Goal: Find specific fact: Find specific fact

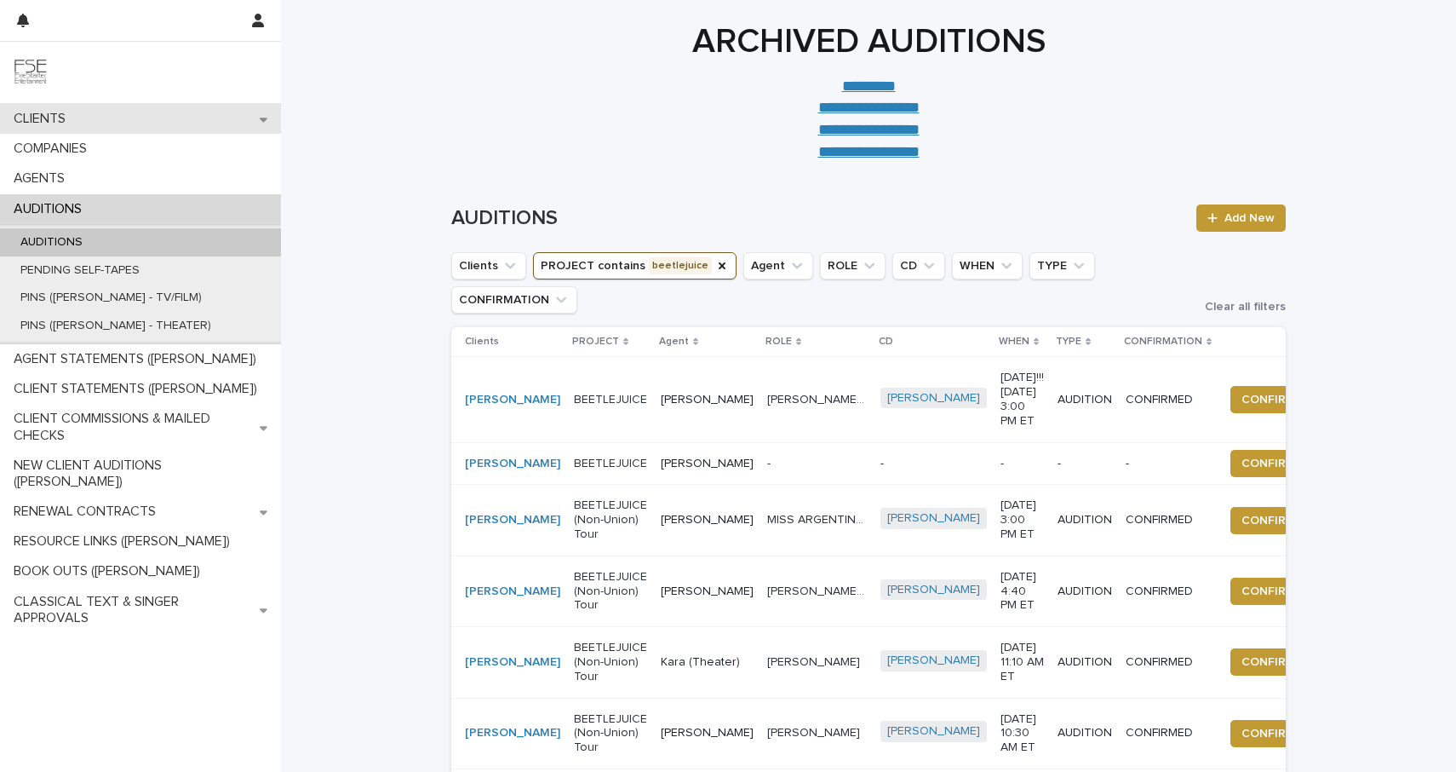
click at [130, 127] on div "CLIENTS" at bounding box center [140, 119] width 281 height 30
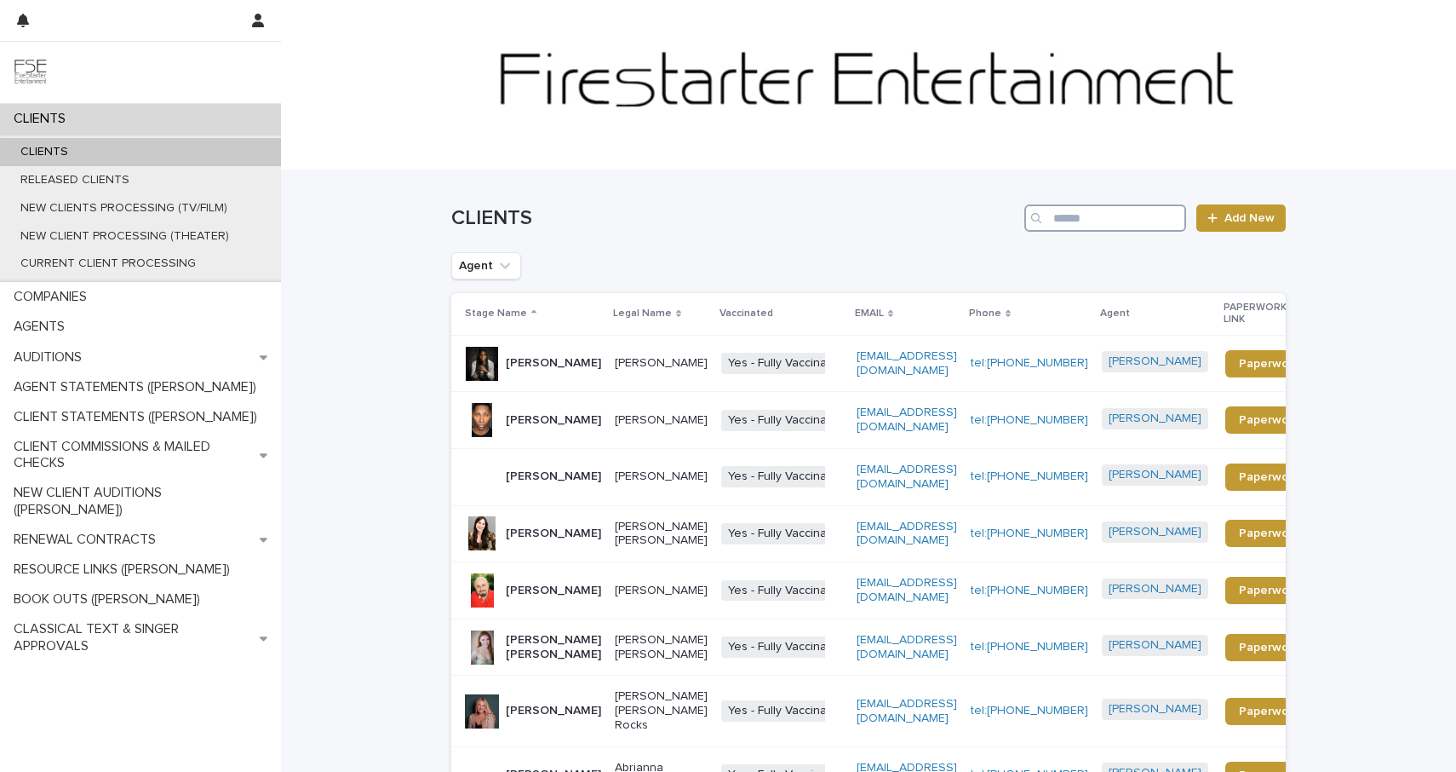
click at [1059, 221] on input "Search" at bounding box center [1106, 217] width 162 height 27
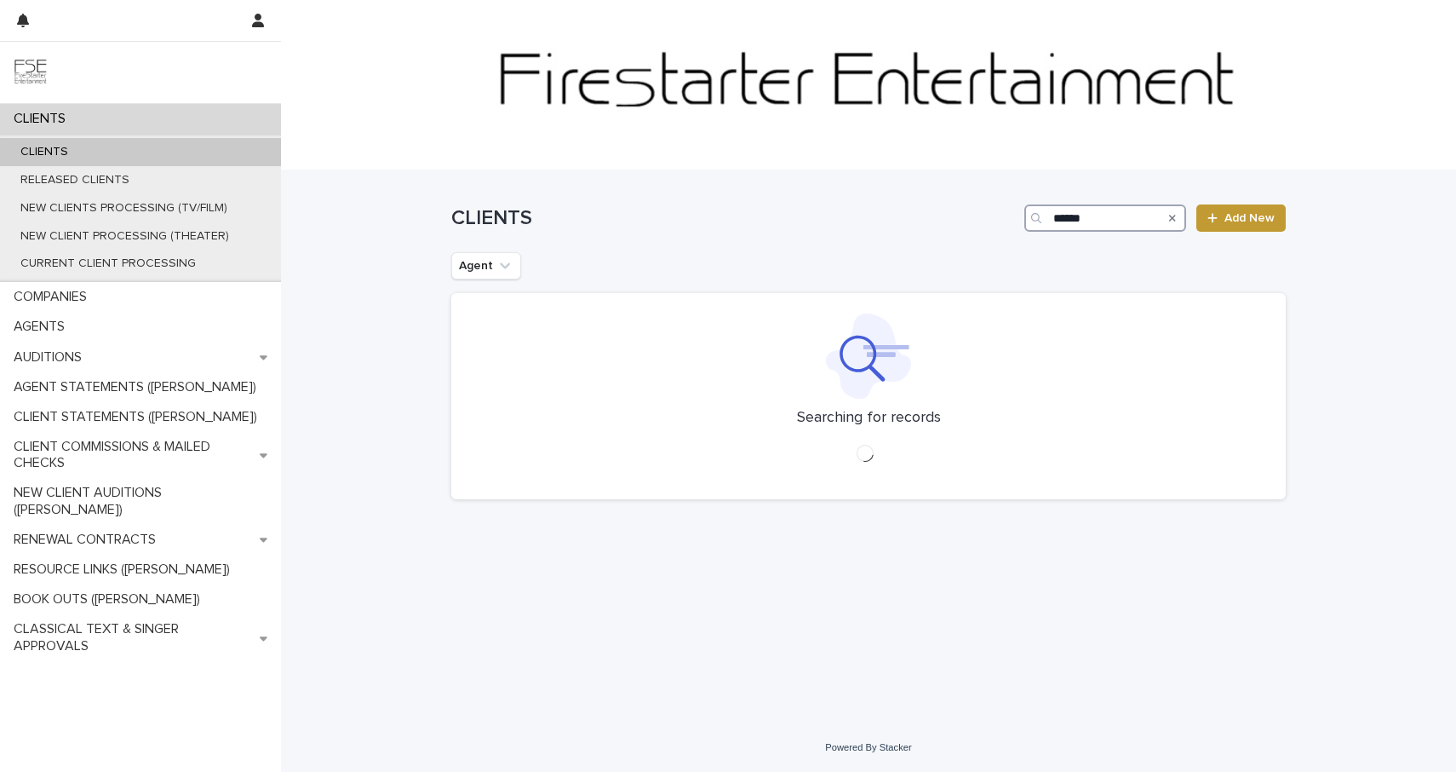
type input "*******"
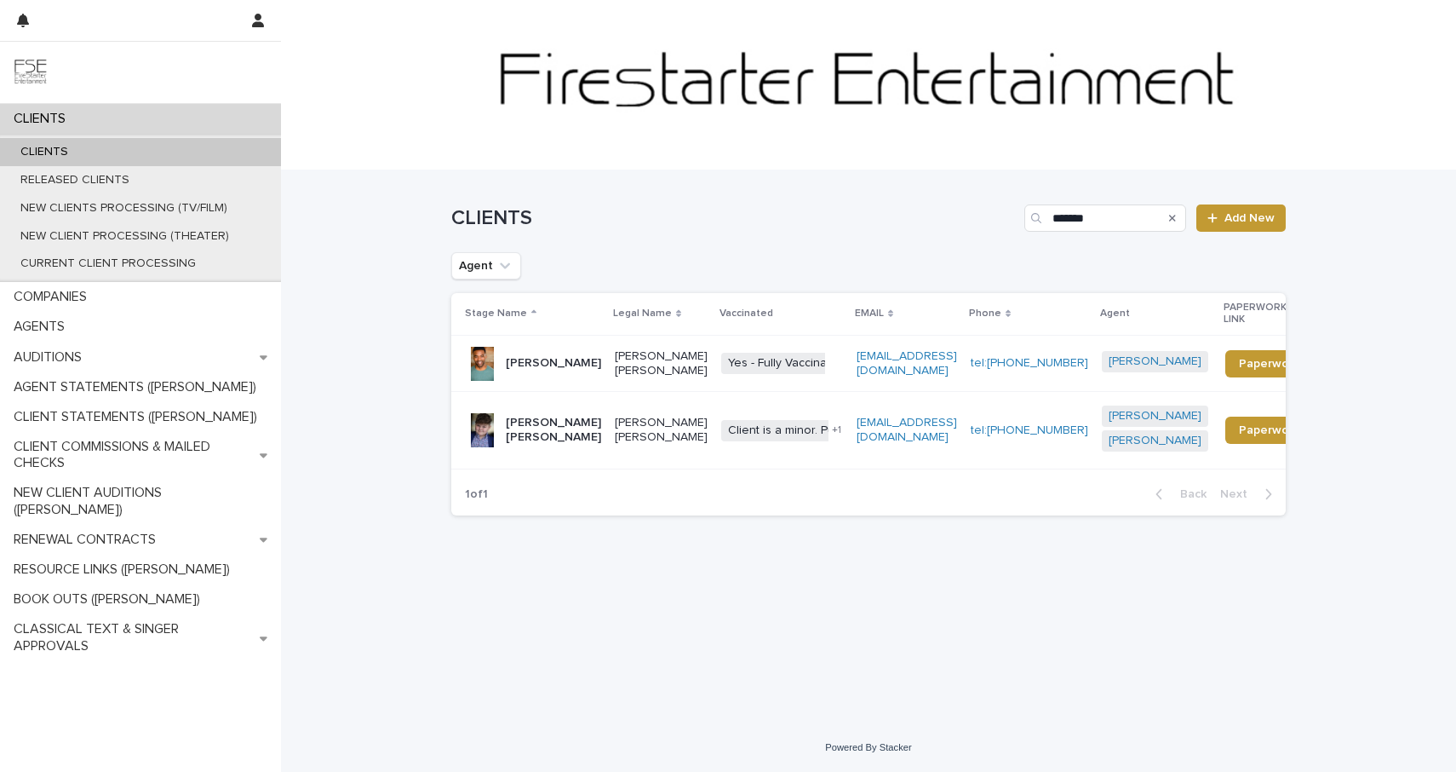
click at [540, 451] on div "[PERSON_NAME] [PERSON_NAME]" at bounding box center [553, 430] width 95 height 43
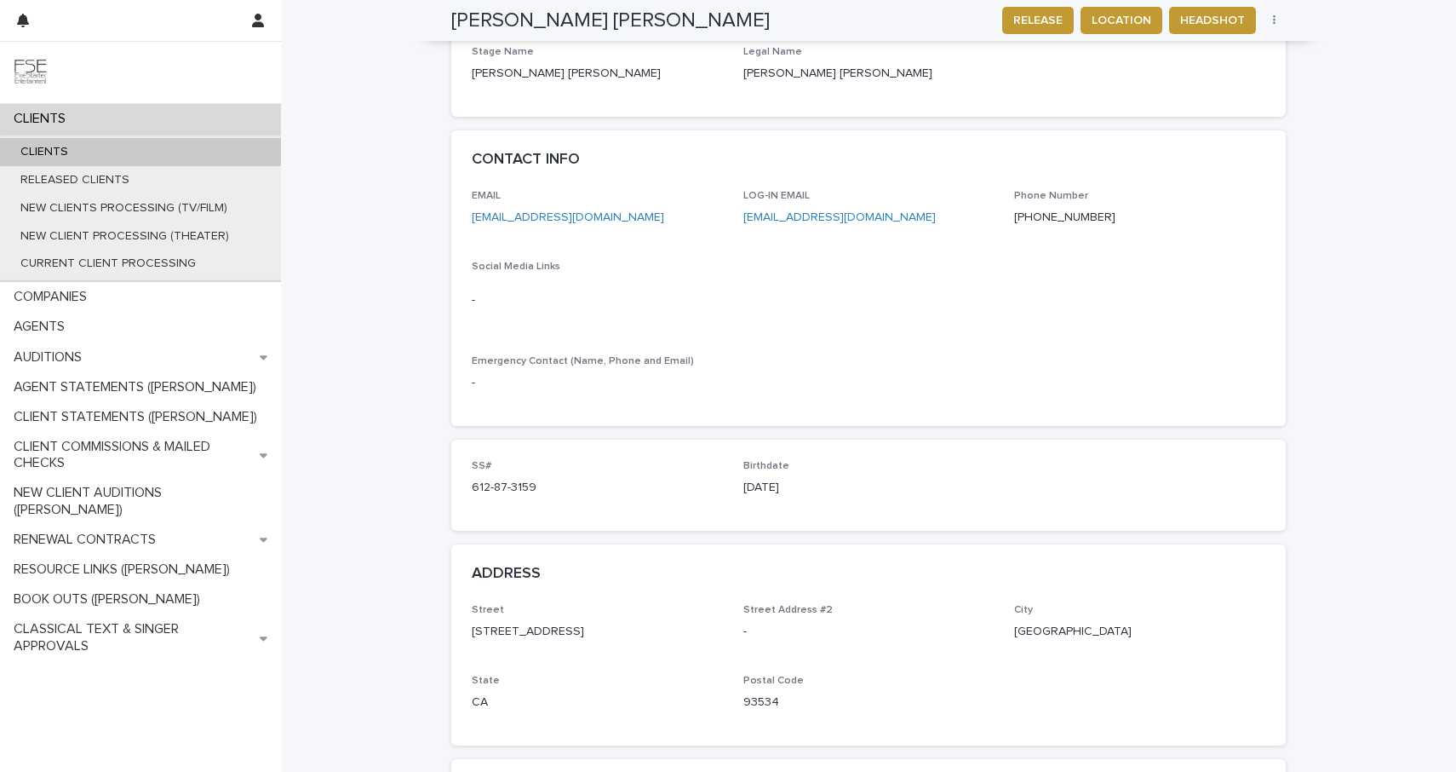
scroll to position [805, 0]
click at [756, 459] on div "Birthdate [DEMOGRAPHIC_DATA]" at bounding box center [869, 482] width 251 height 50
click at [764, 476] on p "[DATE]" at bounding box center [869, 485] width 251 height 18
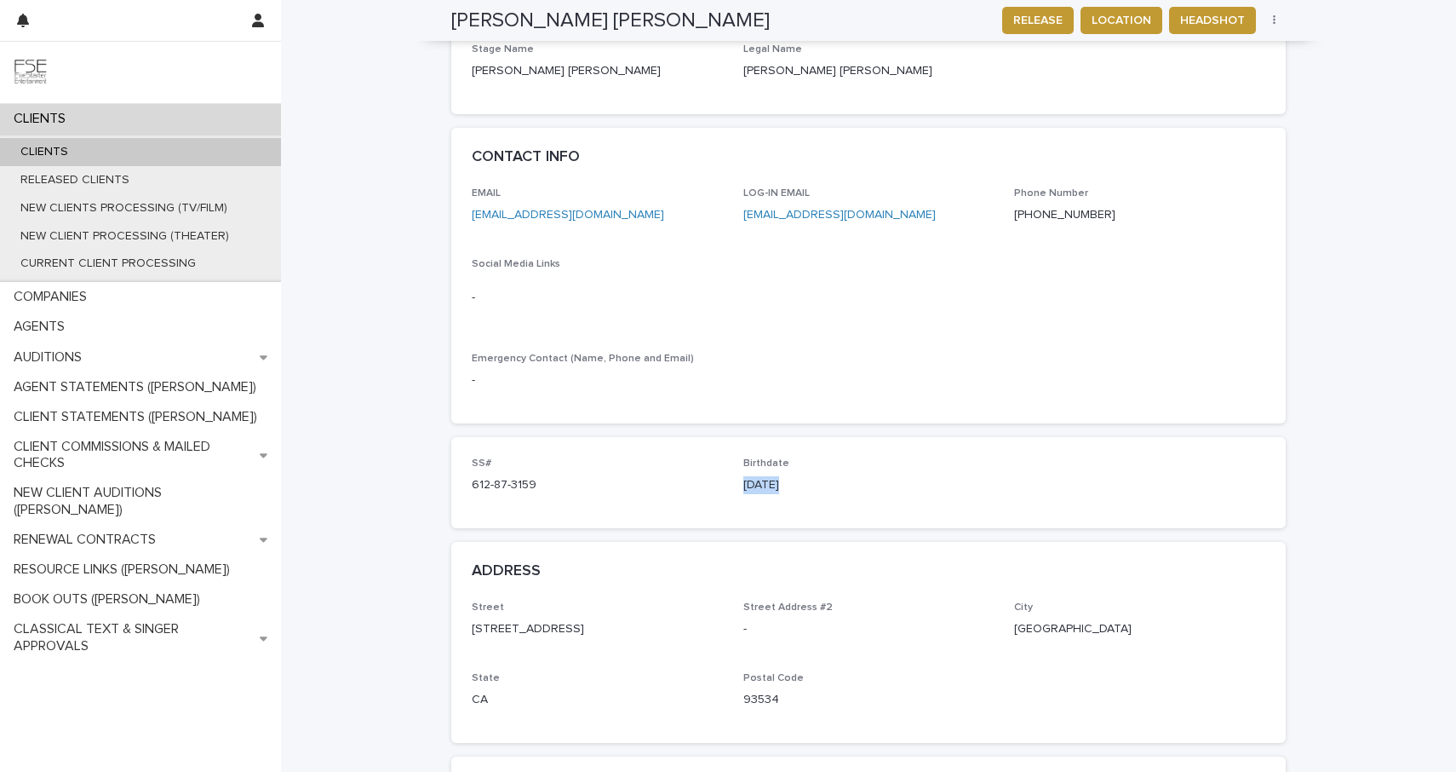
copy p "[DATE]"
click at [221, 120] on div "CLIENTS" at bounding box center [140, 119] width 281 height 30
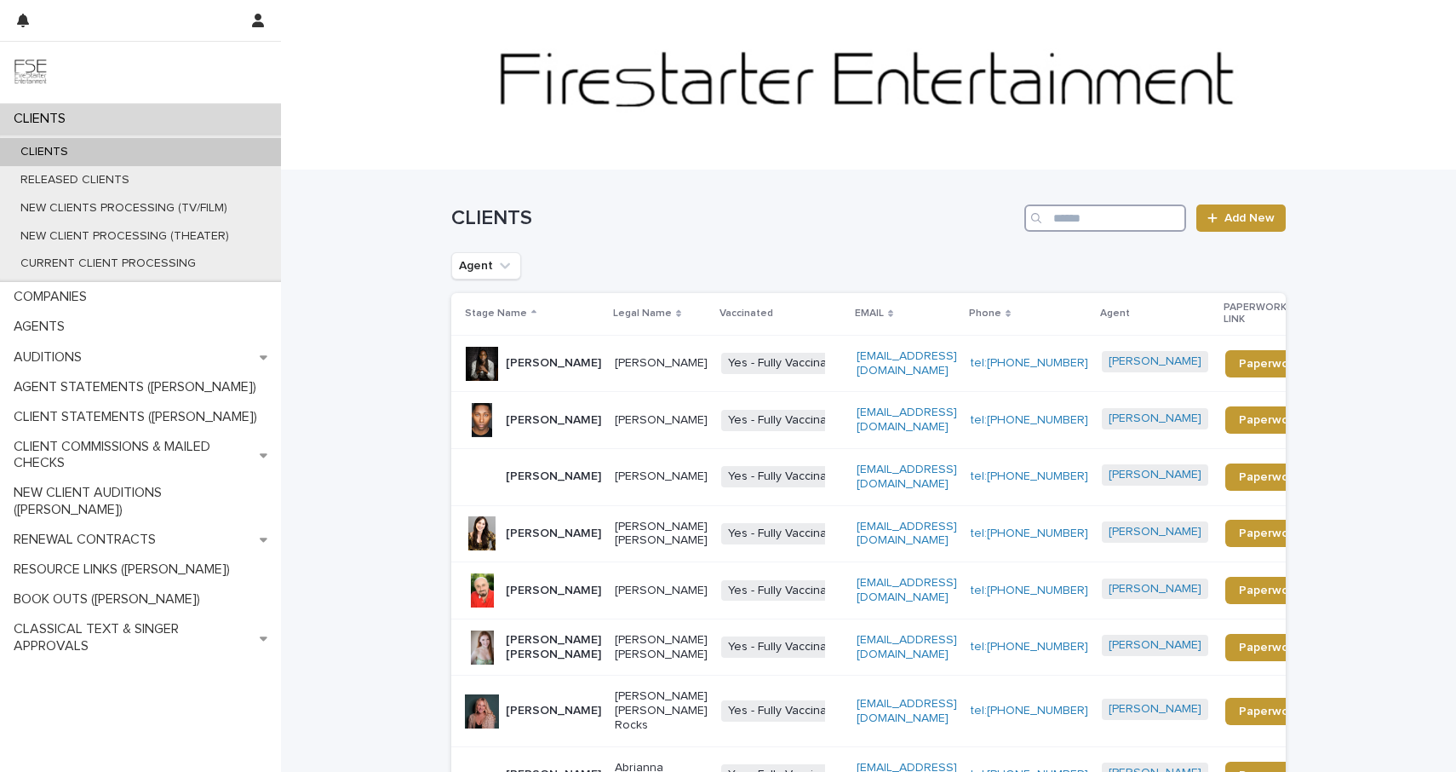
click at [1082, 217] on input "Search" at bounding box center [1106, 217] width 162 height 27
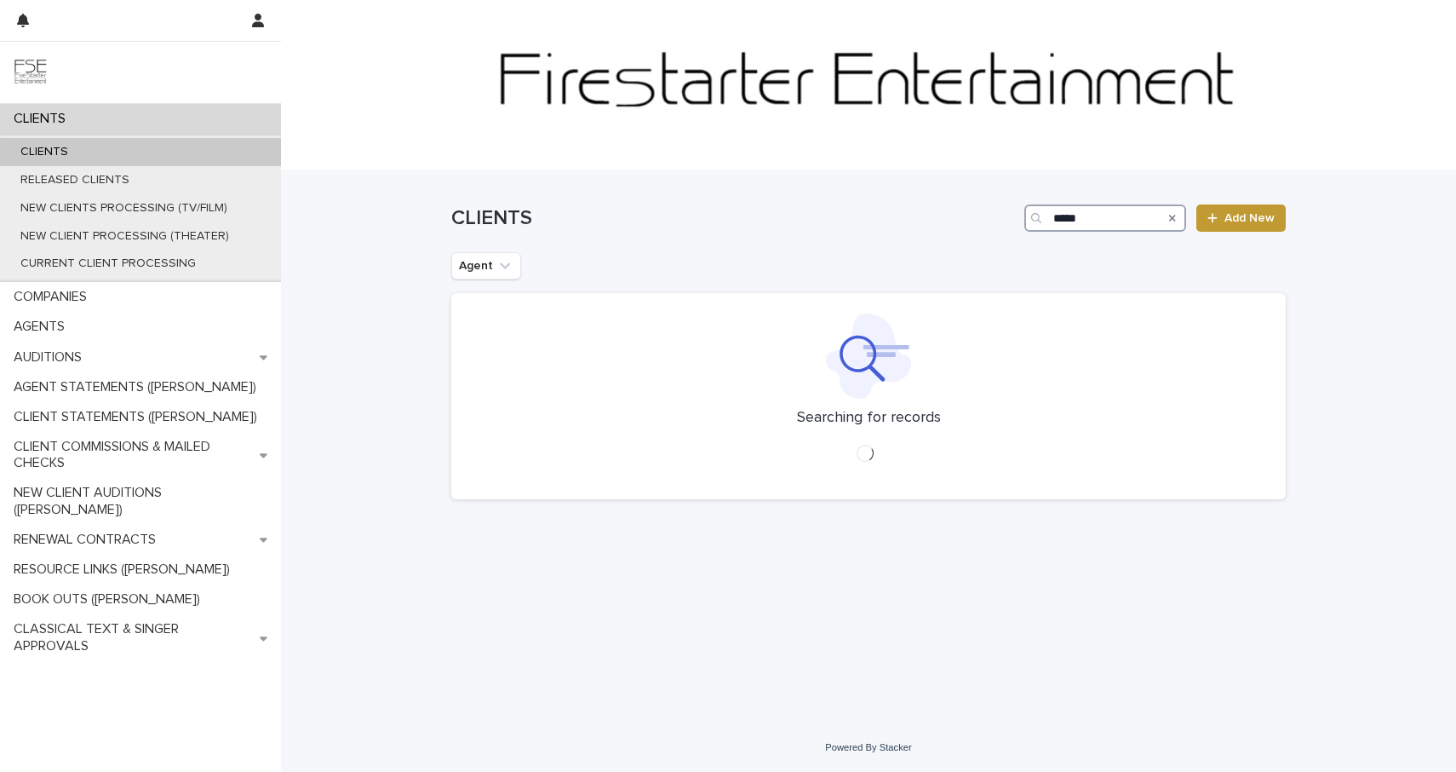
type input "******"
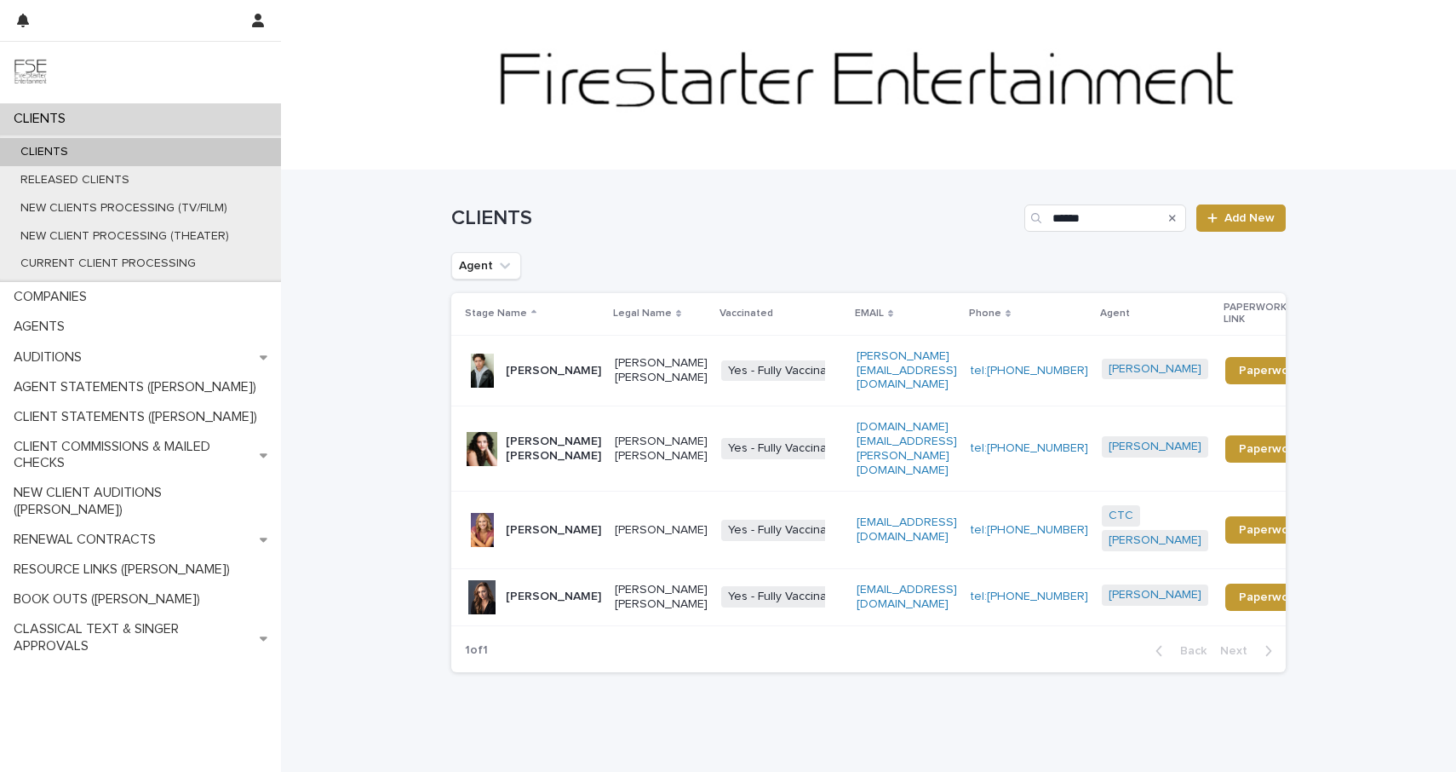
click at [548, 378] on div "[PERSON_NAME]" at bounding box center [553, 371] width 95 height 28
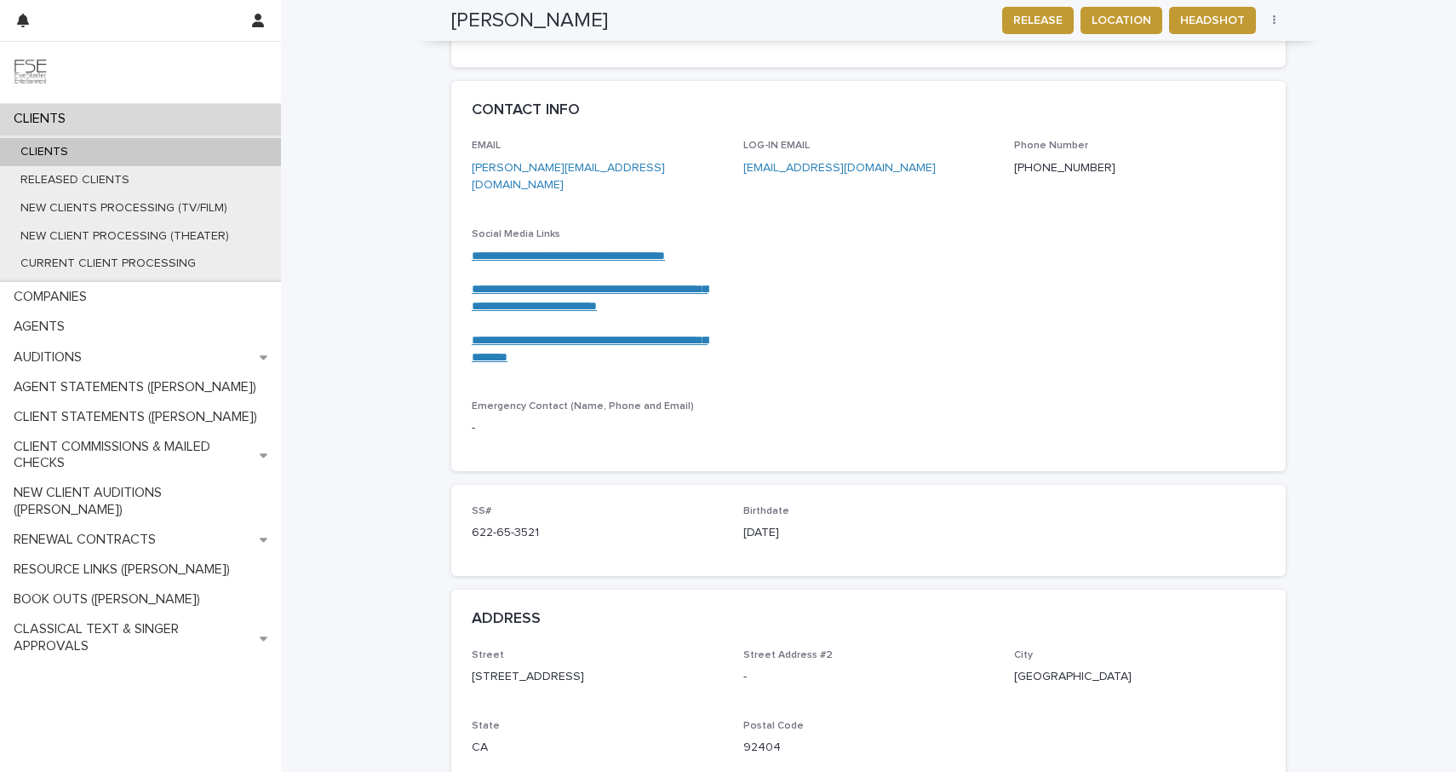
scroll to position [850, 0]
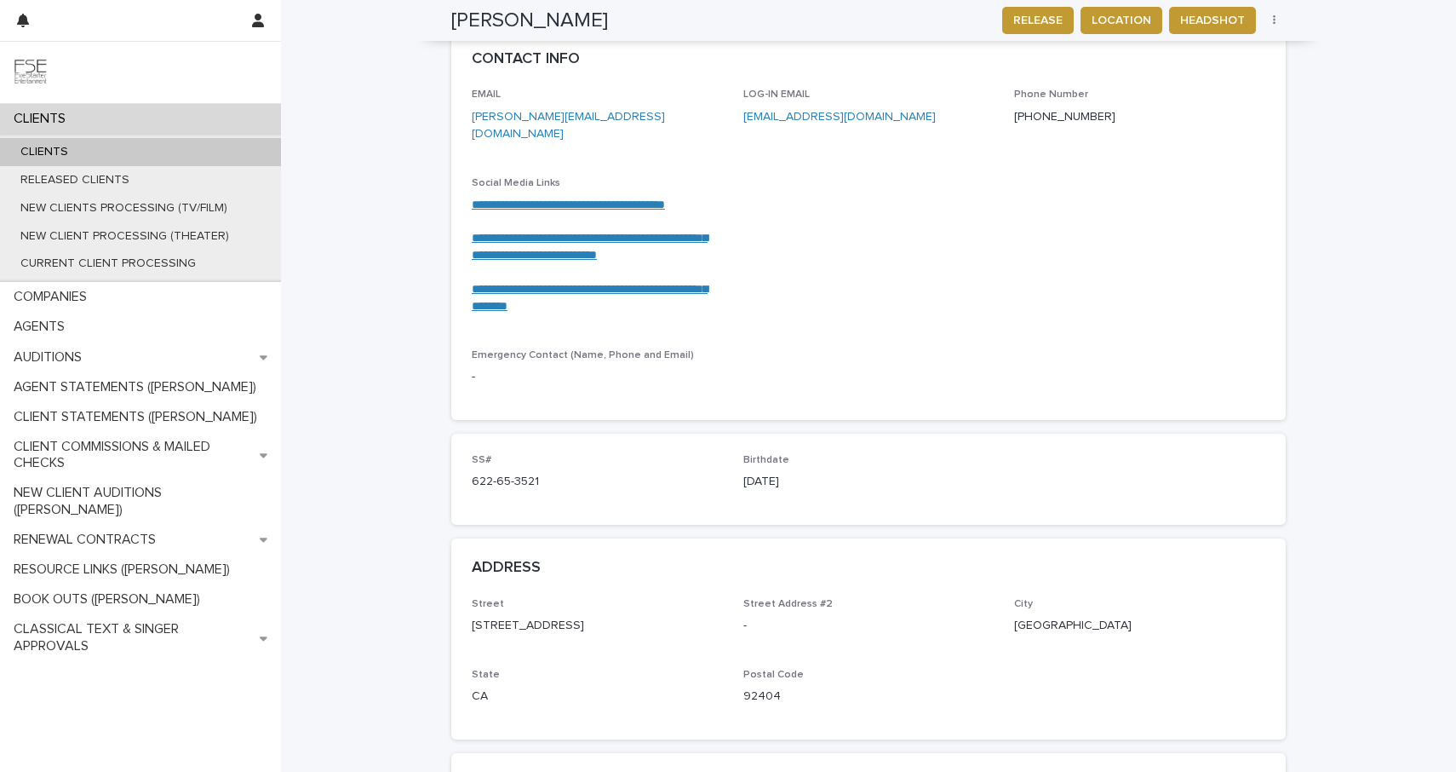
click at [779, 473] on p "[DATE]" at bounding box center [869, 482] width 251 height 18
copy p "[DATE]"
